Goal: Information Seeking & Learning: Learn about a topic

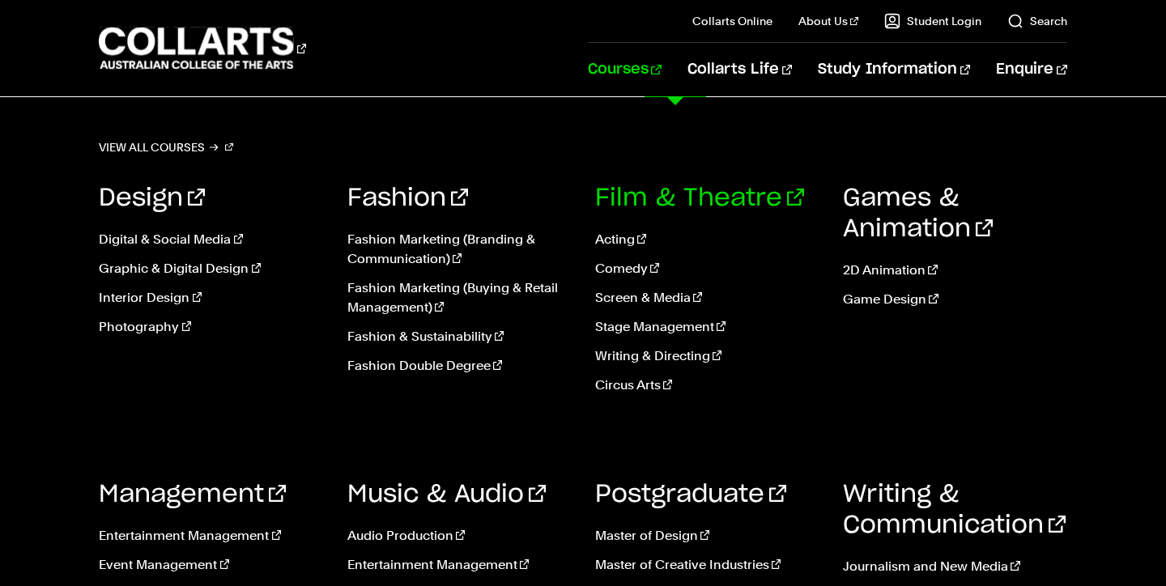
scroll to position [100, 0]
click at [439, 368] on link "Fashion Double Degree" at bounding box center [459, 365] width 224 height 19
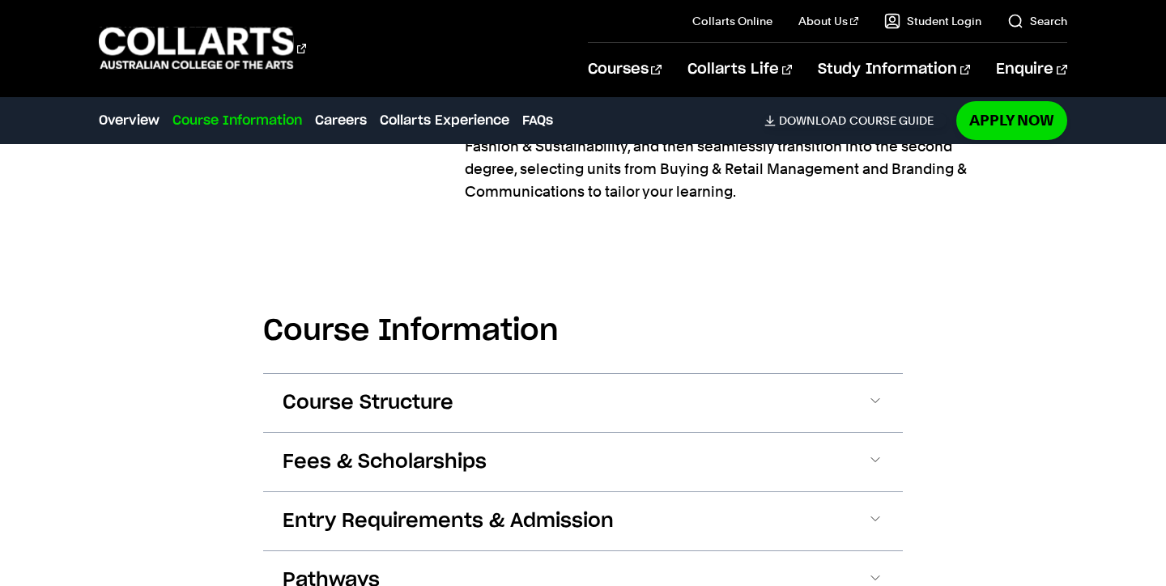
scroll to position [1637, 0]
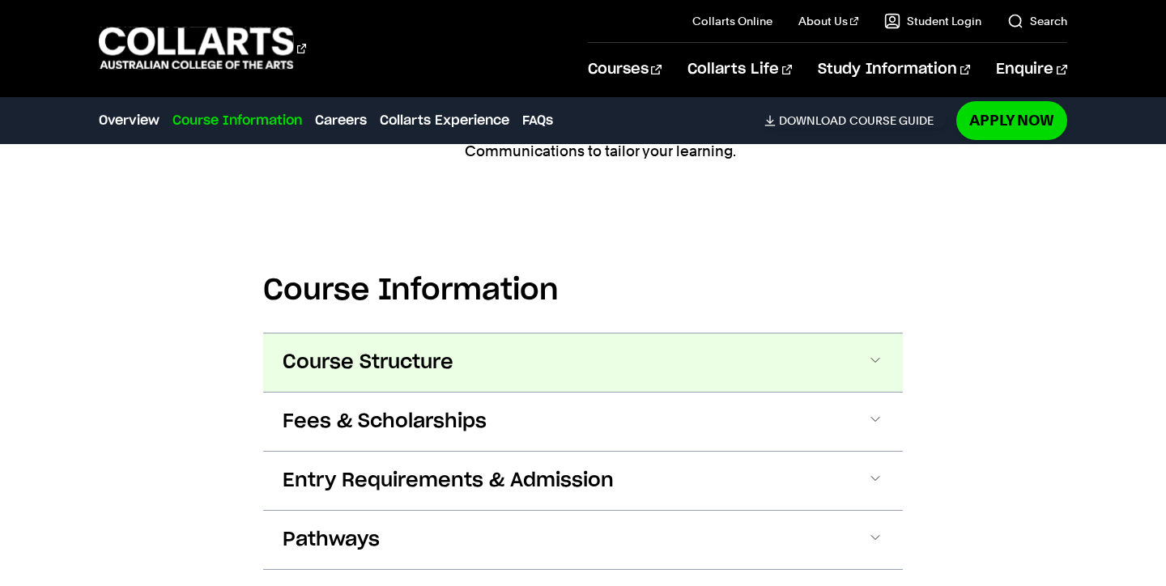
click at [881, 367] on span at bounding box center [876, 362] width 16 height 21
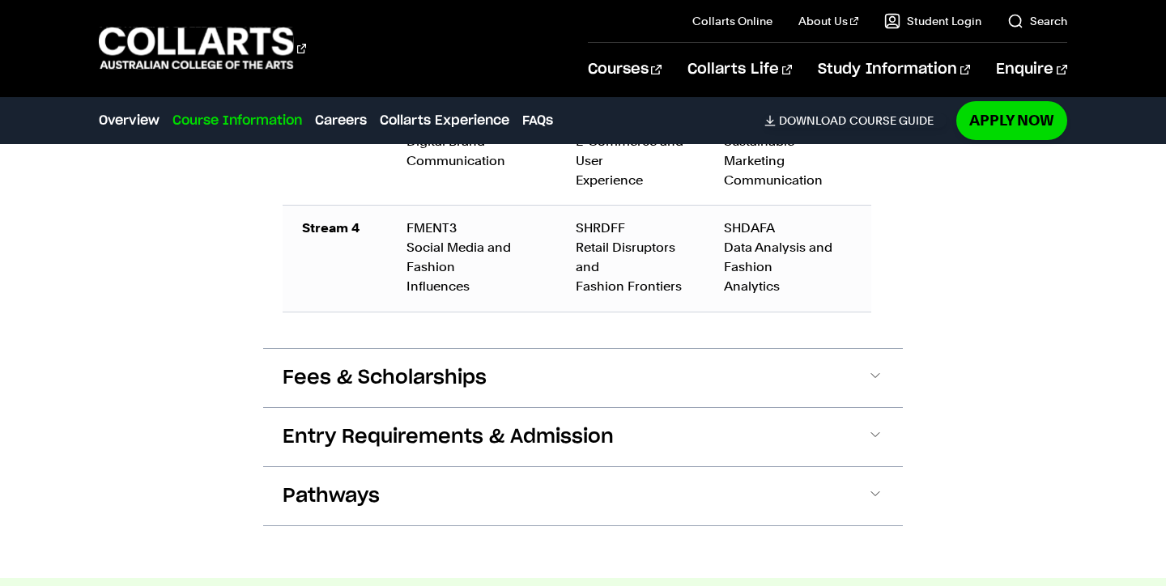
scroll to position [3285, 0]
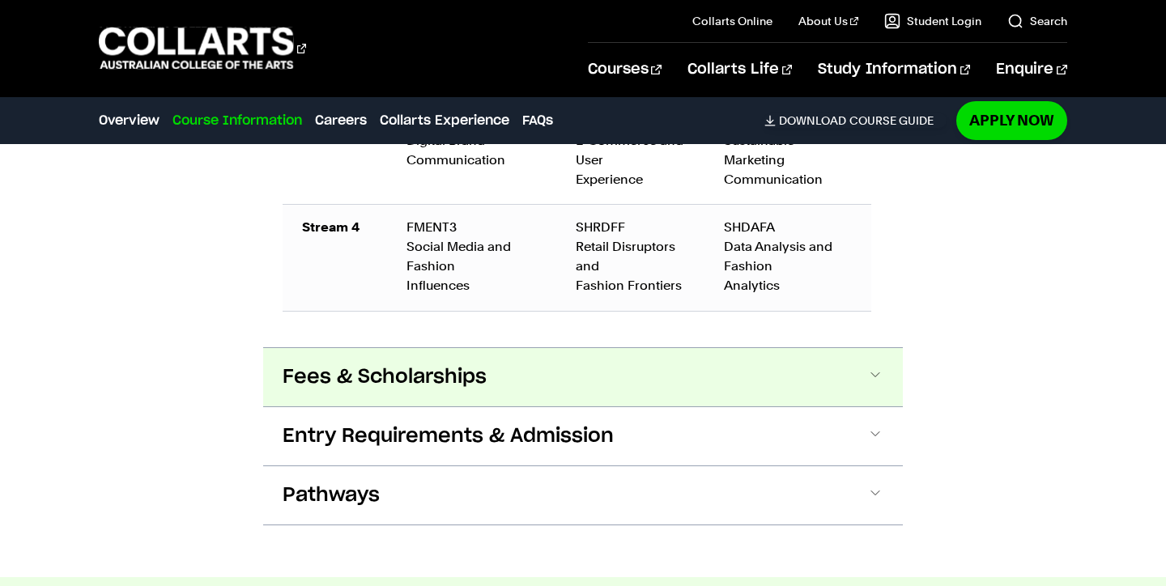
click at [871, 377] on span at bounding box center [876, 377] width 16 height 21
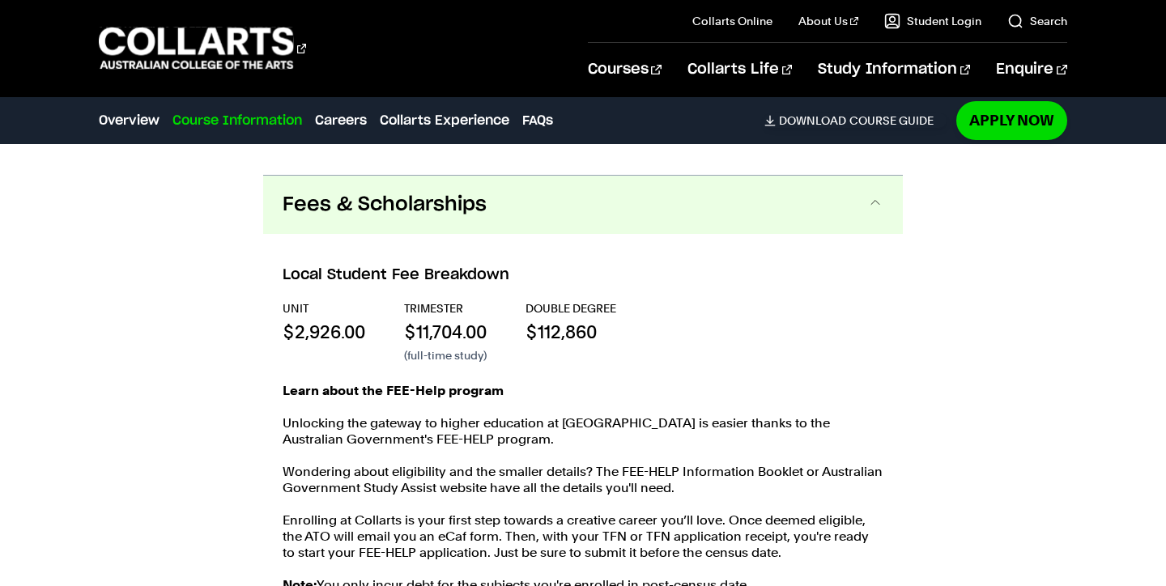
scroll to position [3487, 0]
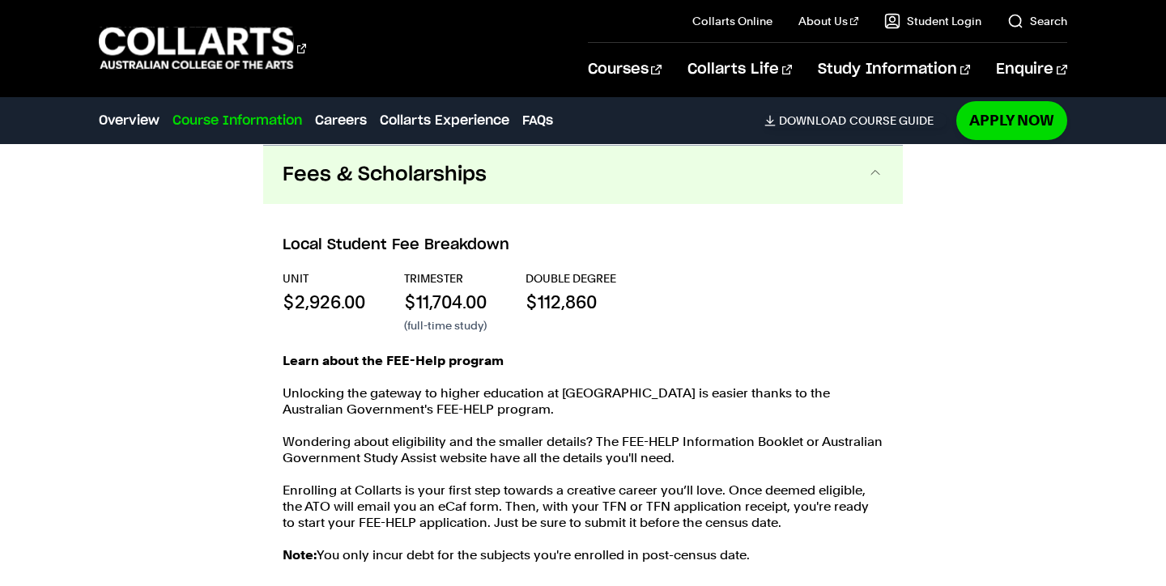
click at [819, 159] on button "Fees & Scholarships" at bounding box center [583, 175] width 640 height 58
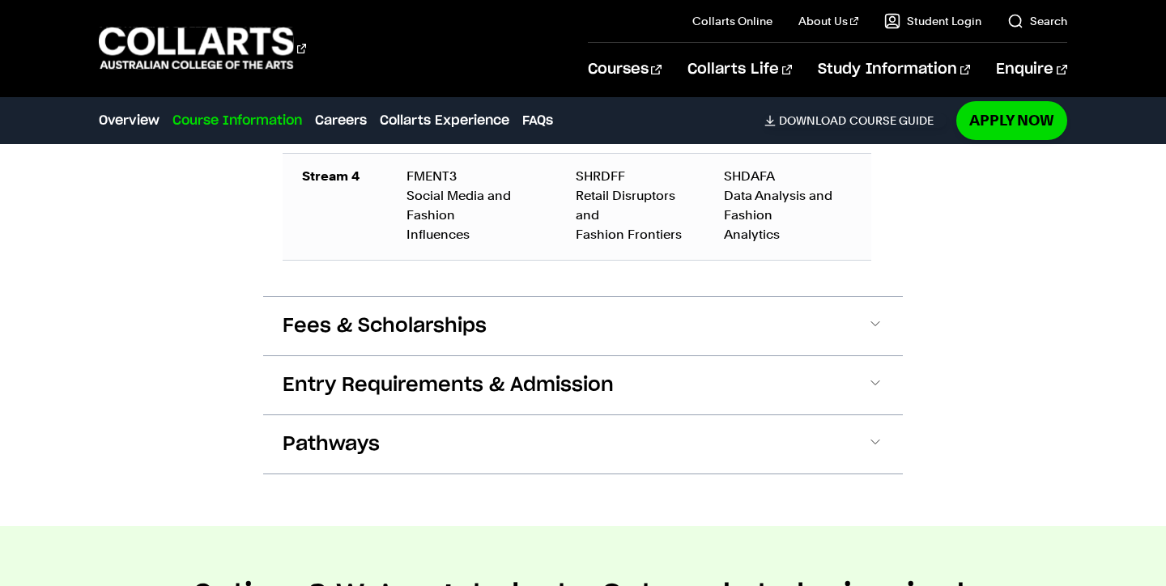
scroll to position [3331, 0]
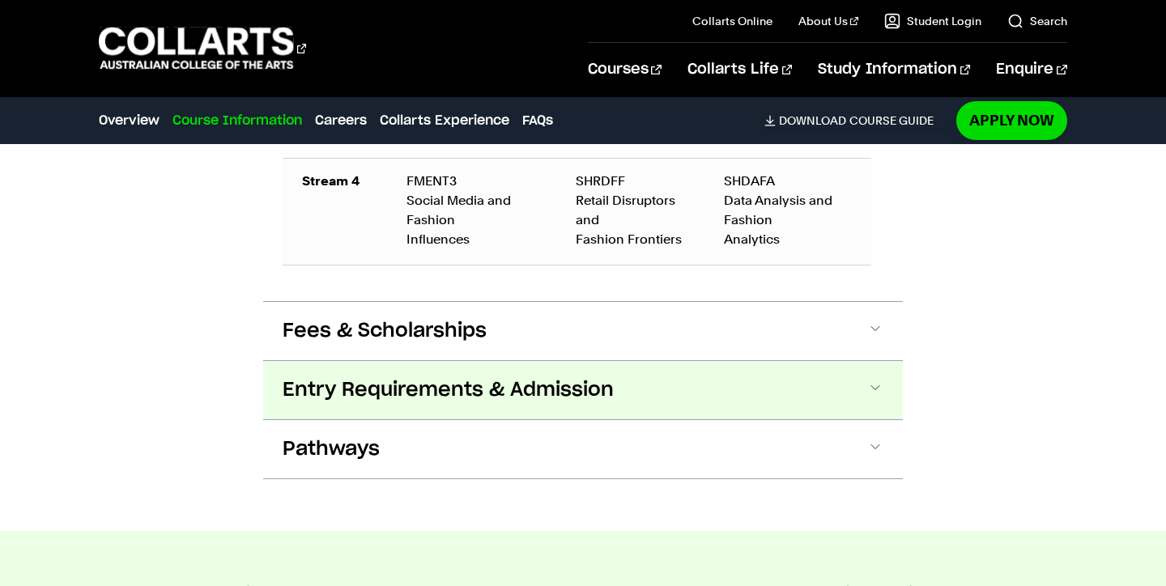
click at [869, 390] on span at bounding box center [876, 390] width 16 height 21
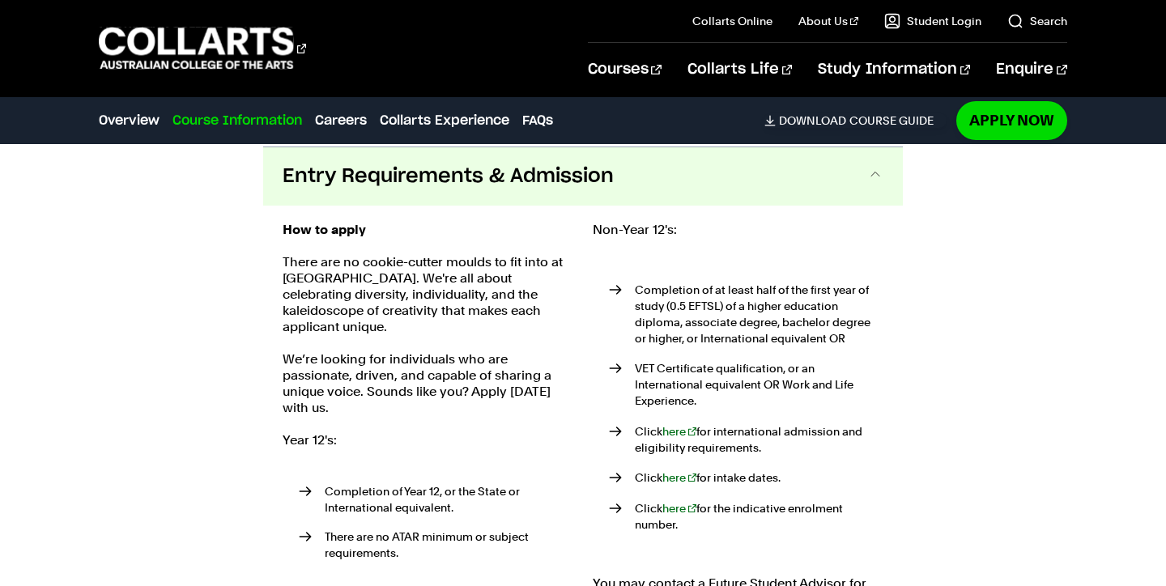
scroll to position [3546, 0]
click at [841, 187] on button "Entry Requirements & Admission" at bounding box center [583, 175] width 640 height 58
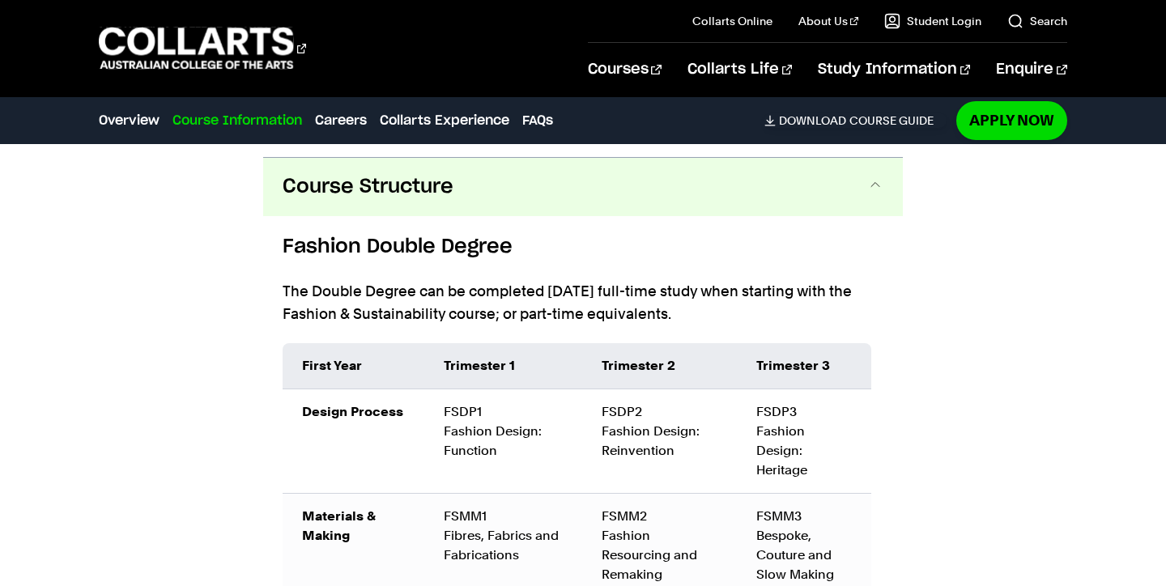
scroll to position [1742, 0]
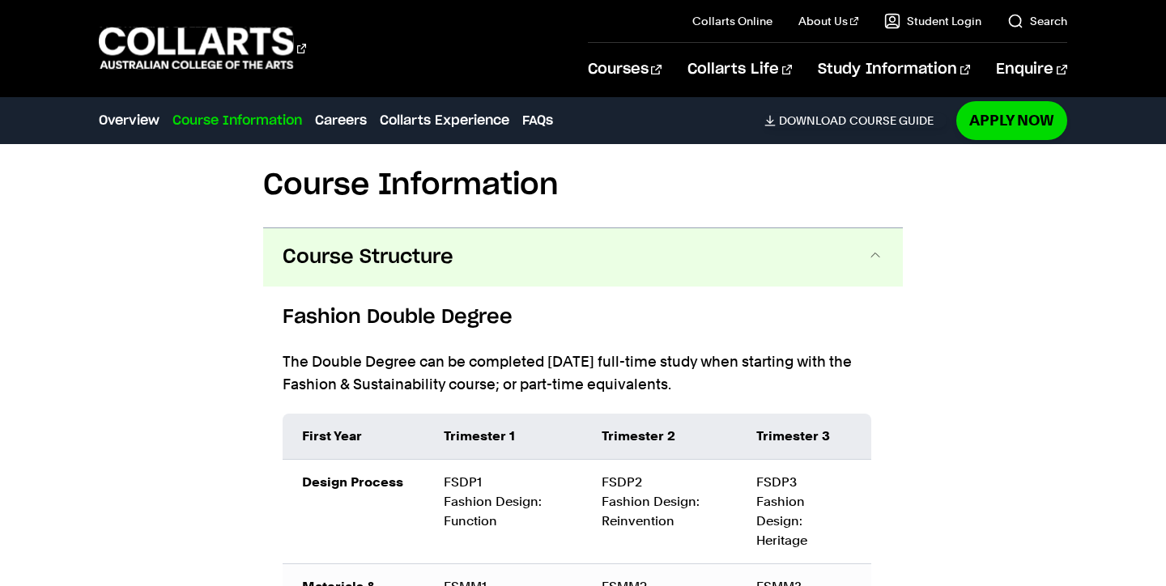
click at [843, 265] on button "Course Structure" at bounding box center [583, 257] width 640 height 58
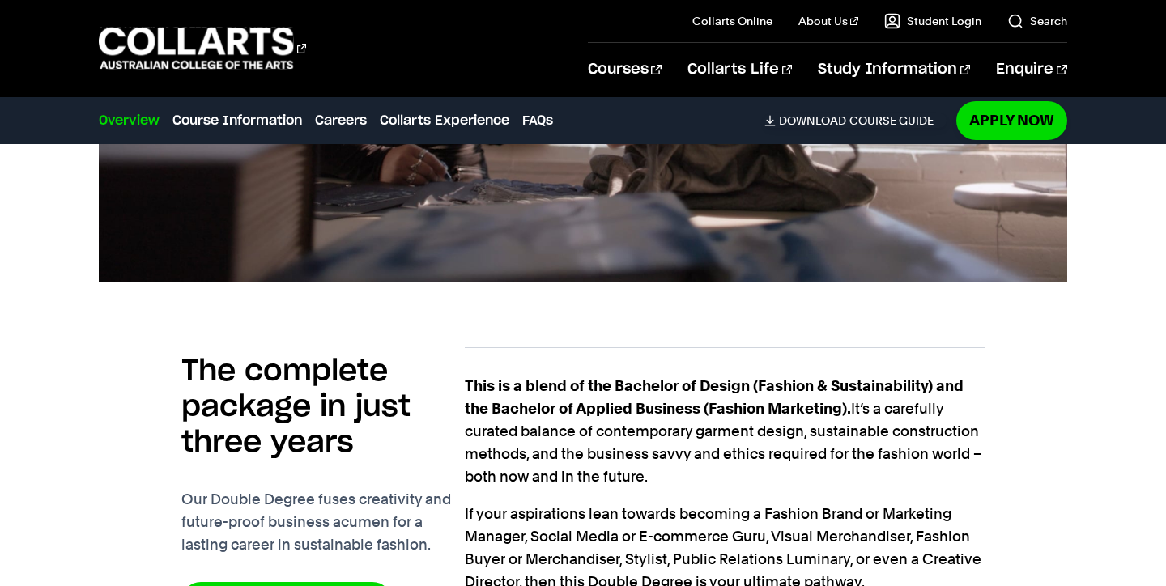
scroll to position [1106, 0]
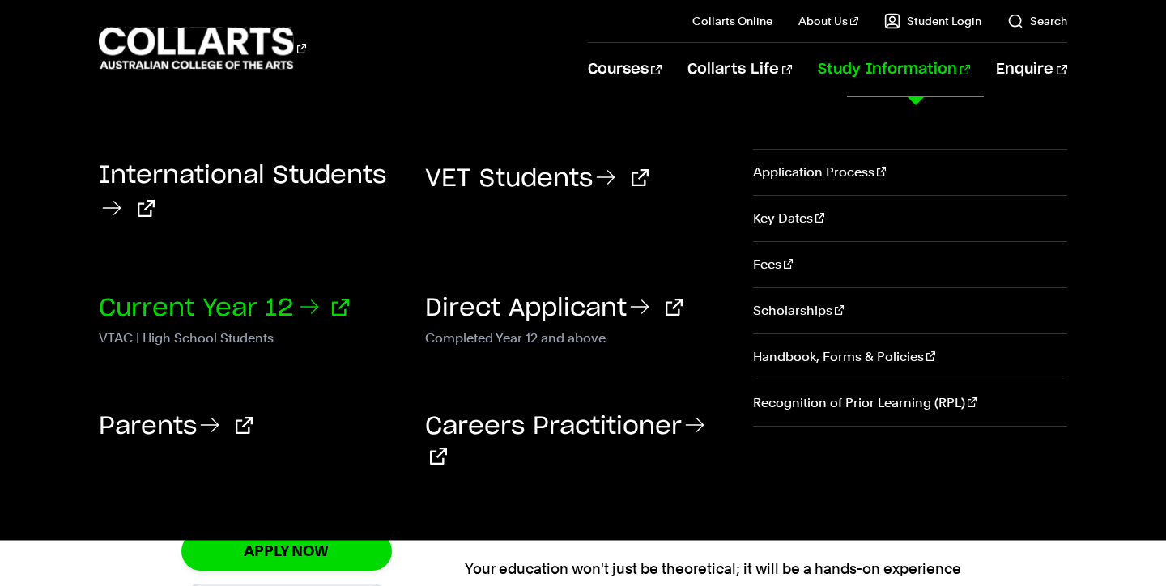
click at [185, 296] on link "Current Year 12" at bounding box center [224, 308] width 250 height 24
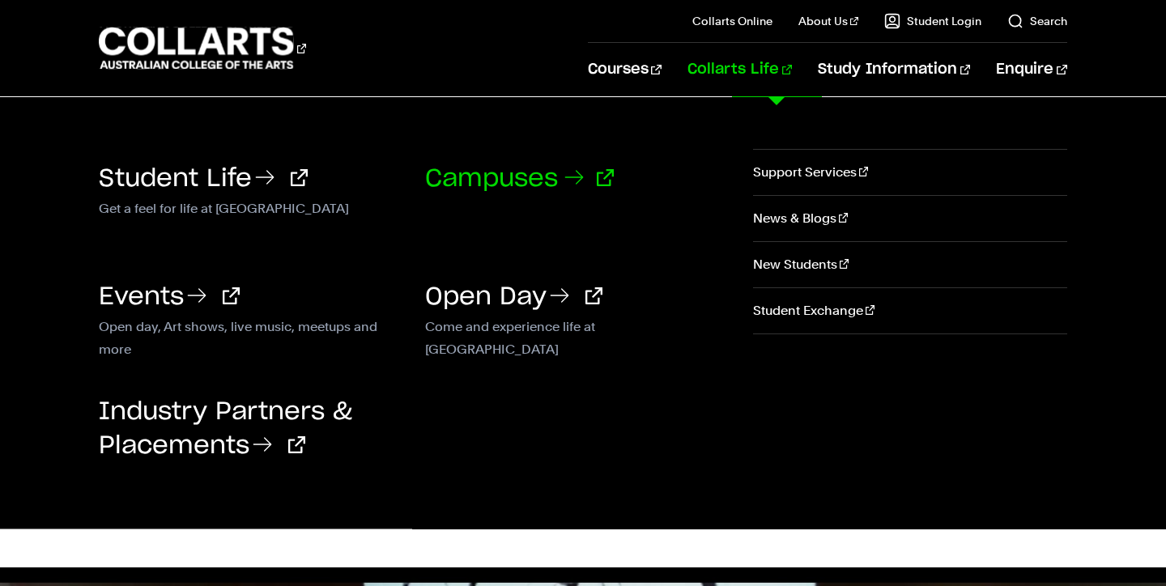
click at [550, 175] on link "Campuses" at bounding box center [519, 179] width 189 height 24
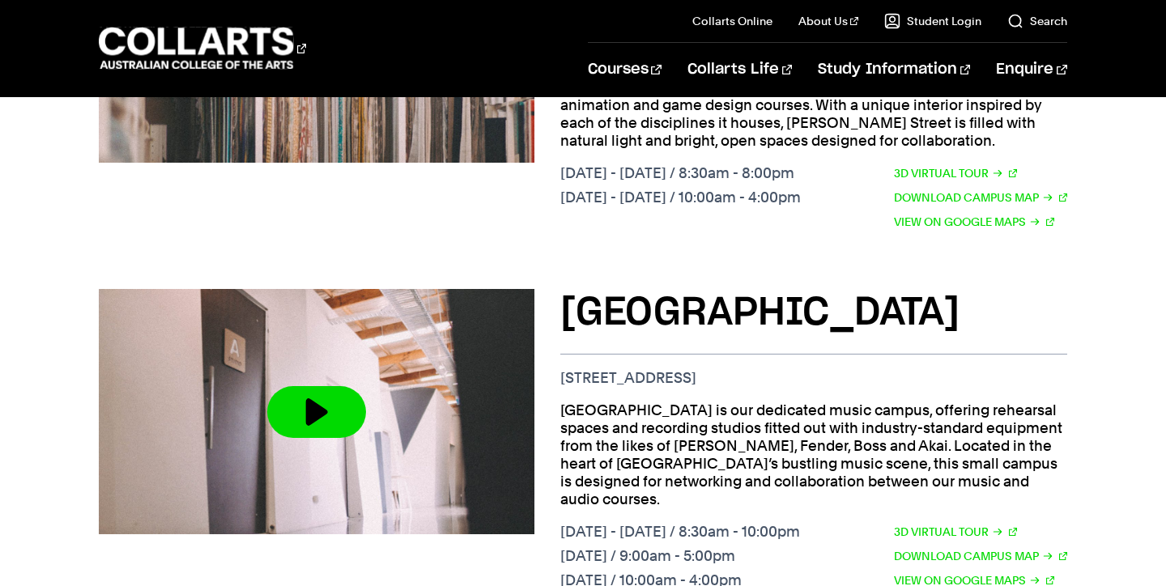
scroll to position [1600, 0]
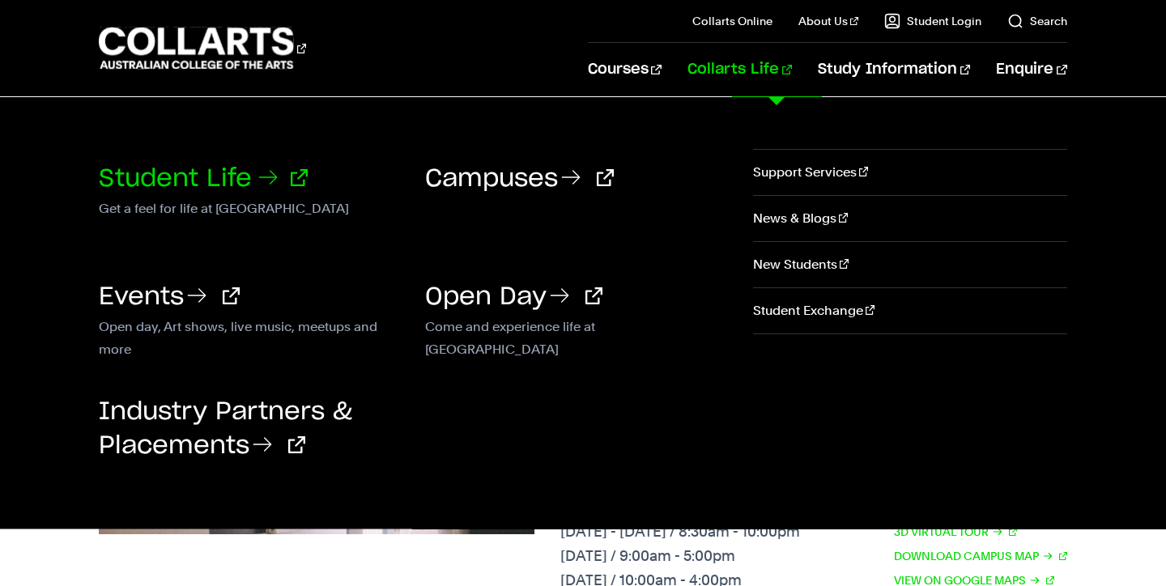
click at [241, 177] on link "Student Life" at bounding box center [203, 179] width 209 height 24
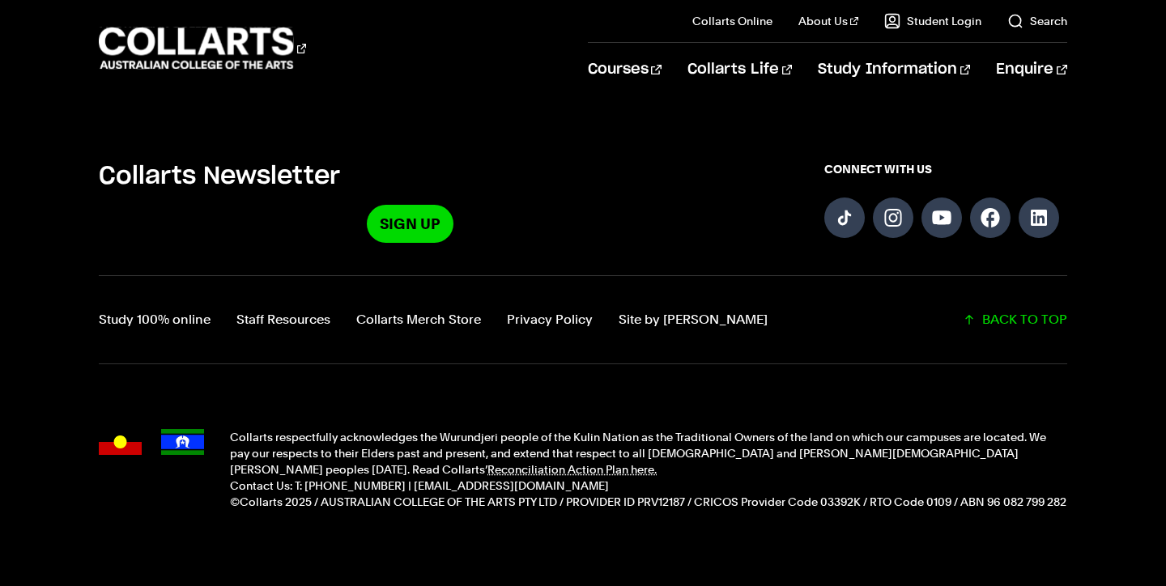
scroll to position [3967, 0]
